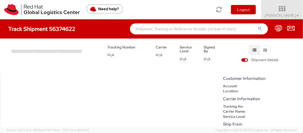
click at [150, 85] on div "No data to show" at bounding box center [110, 99] width 220 height 55
click at [163, 32] on input "text" at bounding box center [199, 28] width 138 height 11
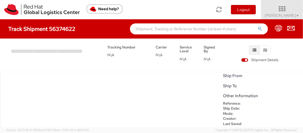
click at [260, 61] on span "Shipment Details" at bounding box center [259, 60] width 37 height 5
click at [0, 0] on input "Shipment Details" at bounding box center [0, 0] width 0 height 0
